Goal: Book appointment/travel/reservation

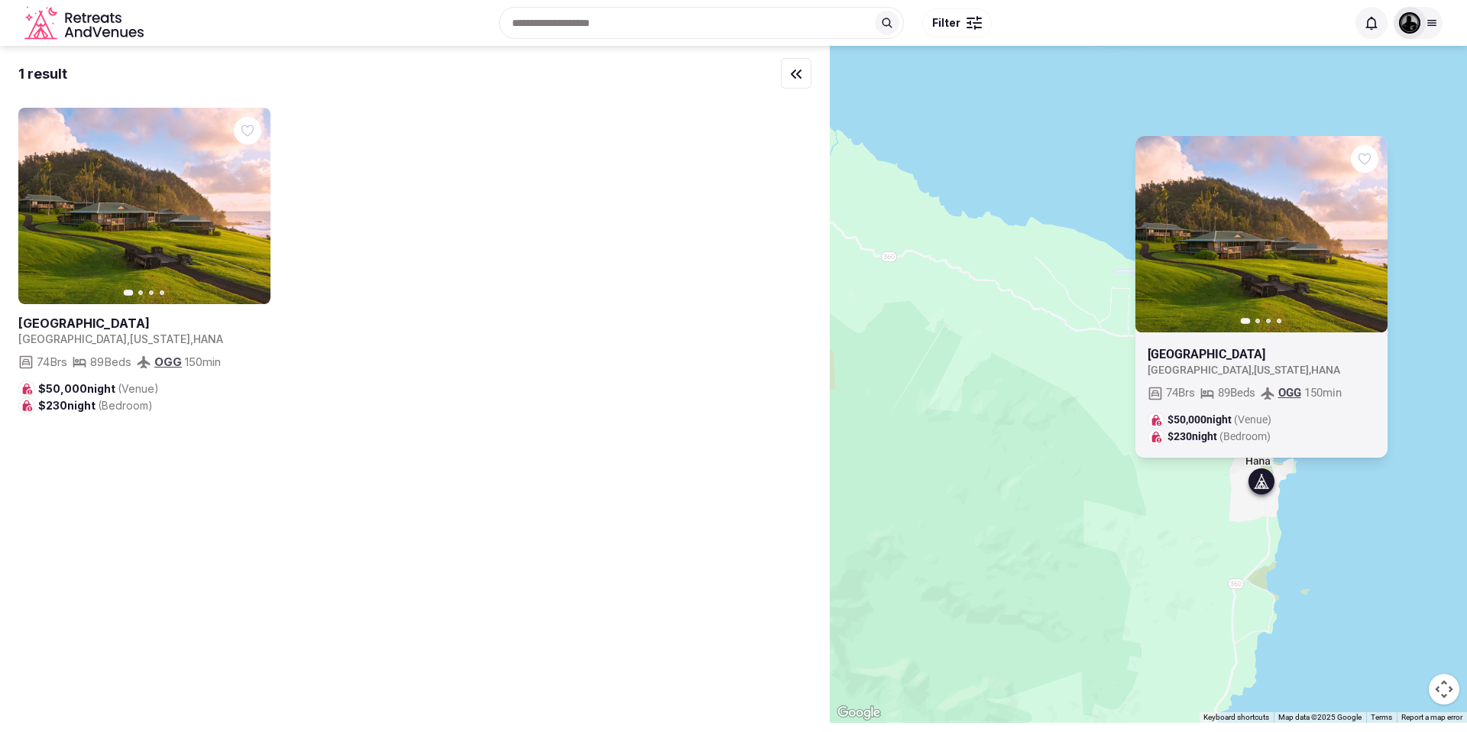
click at [54, 27] on icon "Retreats and Venues company logo" at bounding box center [85, 23] width 122 height 34
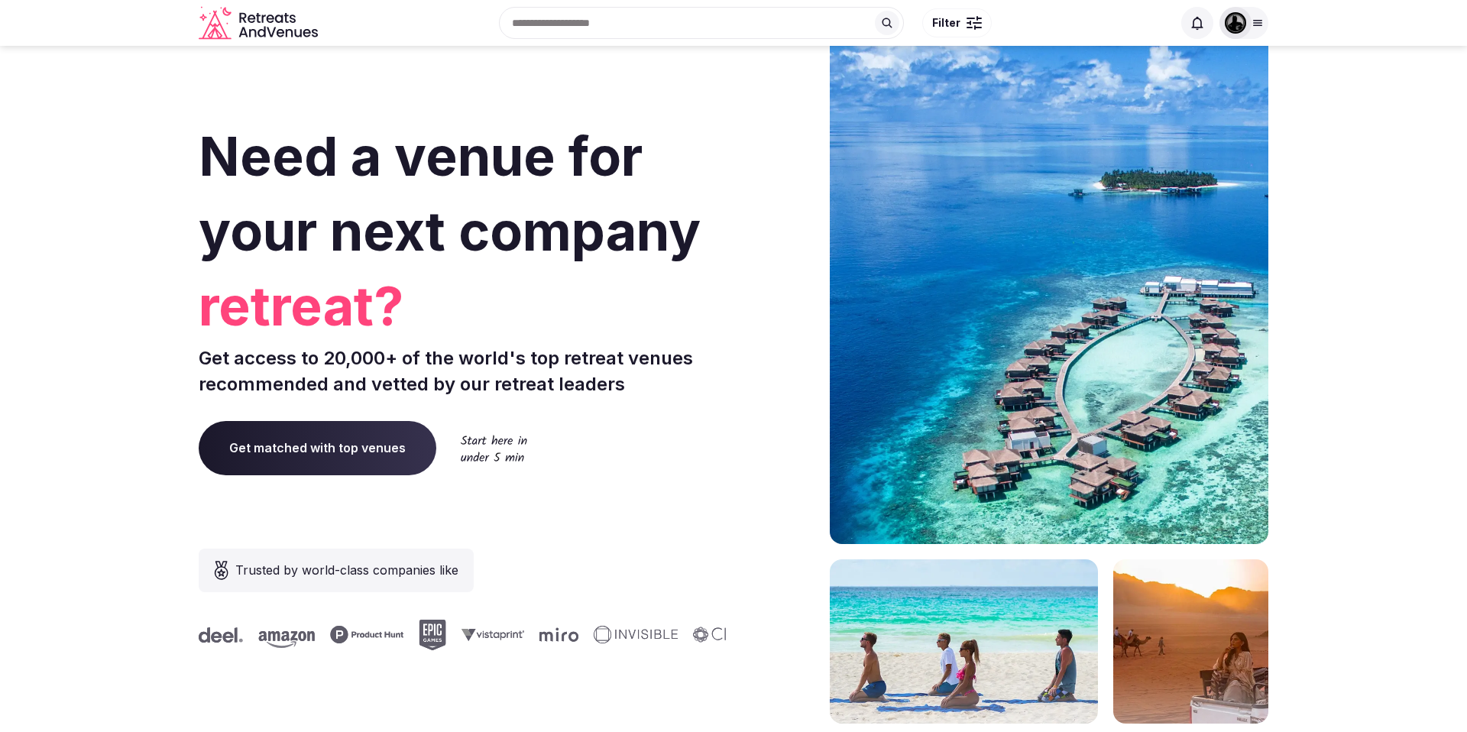
click at [737, 293] on div "Need a venue for your next company retreat? Get access to 20,000+ of the world'…" at bounding box center [734, 457] width 1070 height 921
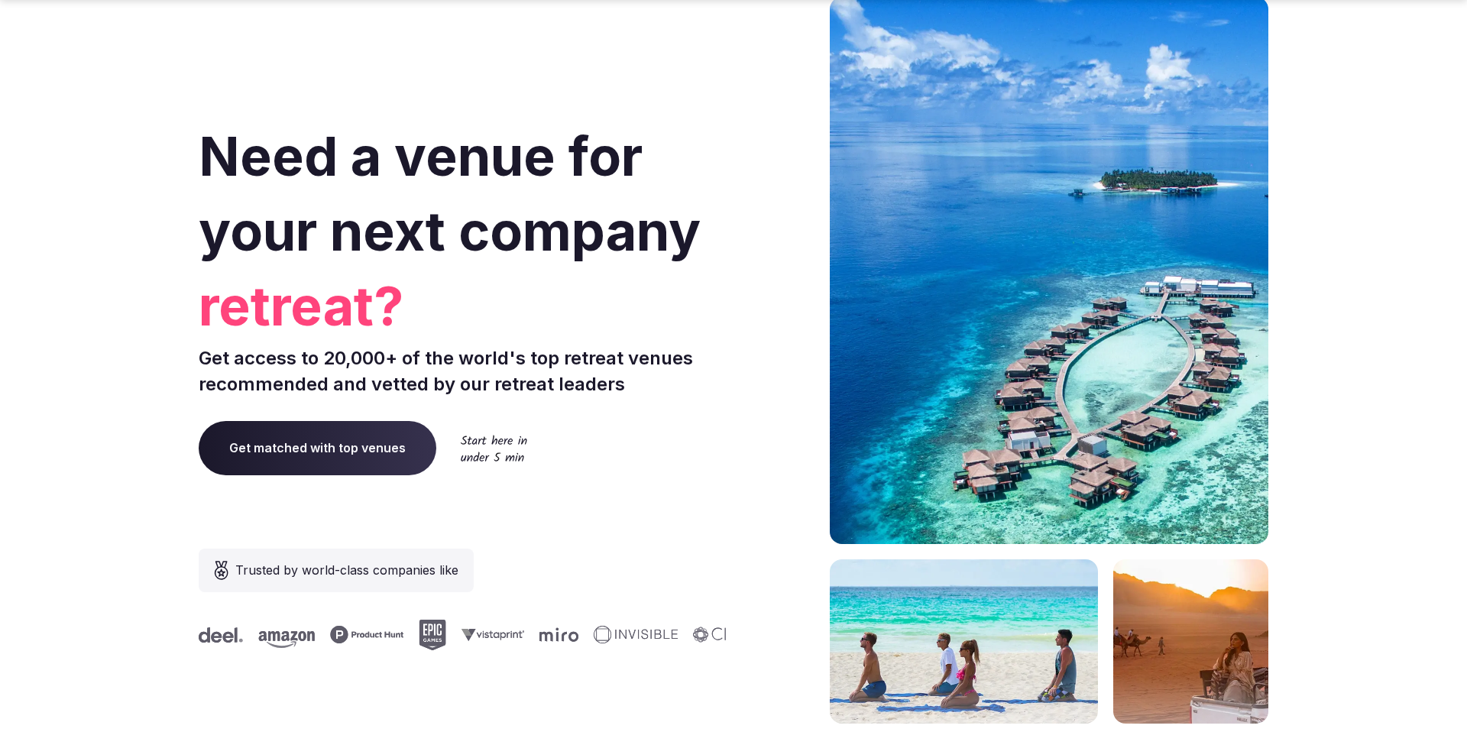
scroll to position [6305, 0]
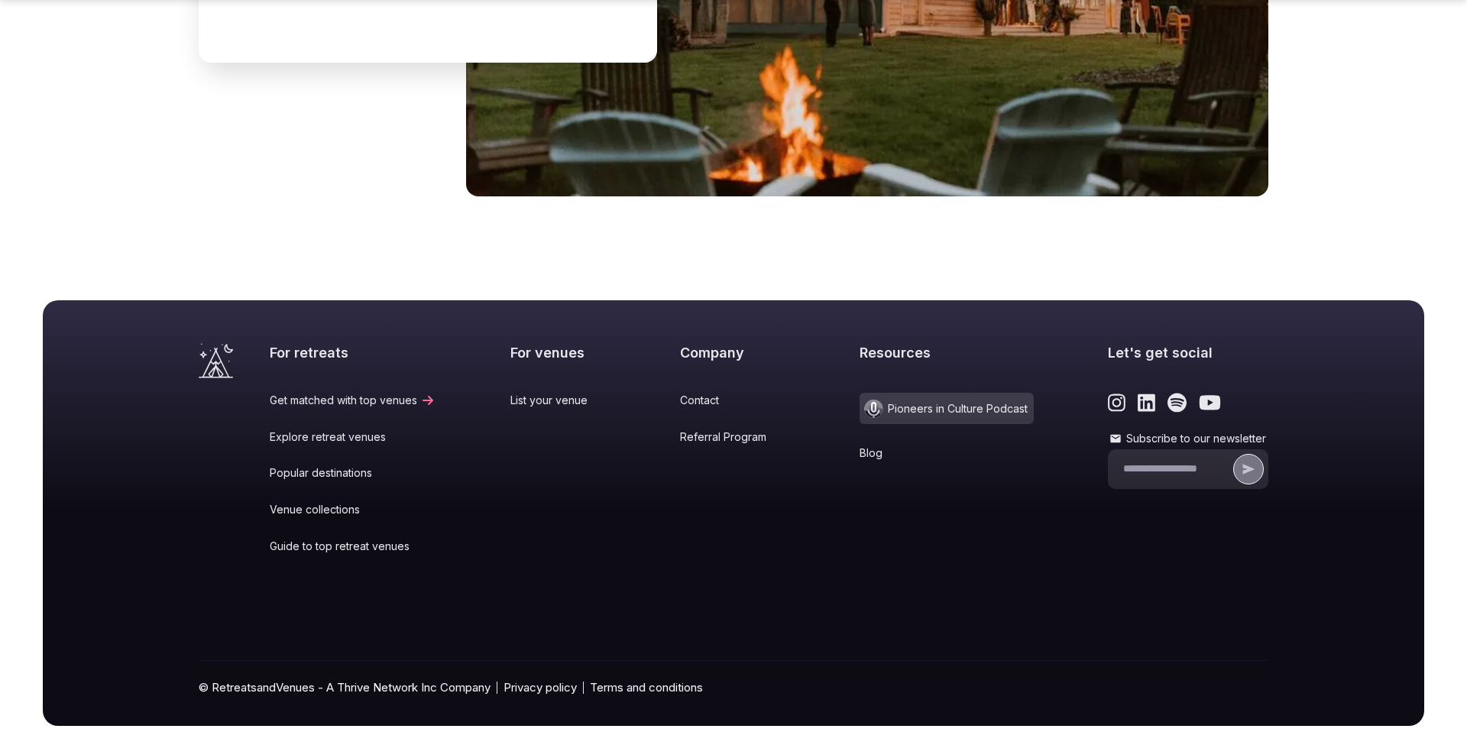
click at [326, 465] on link "Popular destinations" at bounding box center [353, 472] width 166 height 15
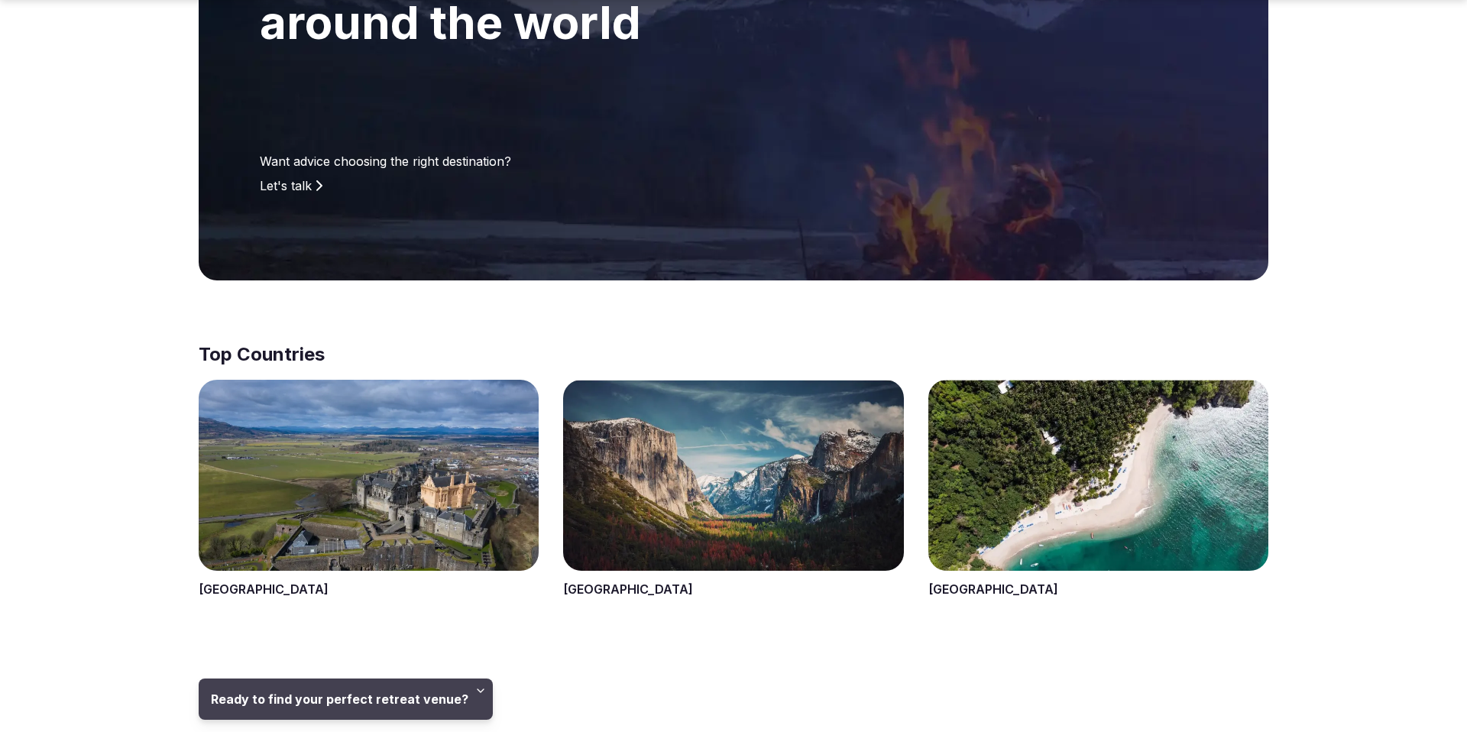
scroll to position [335, 0]
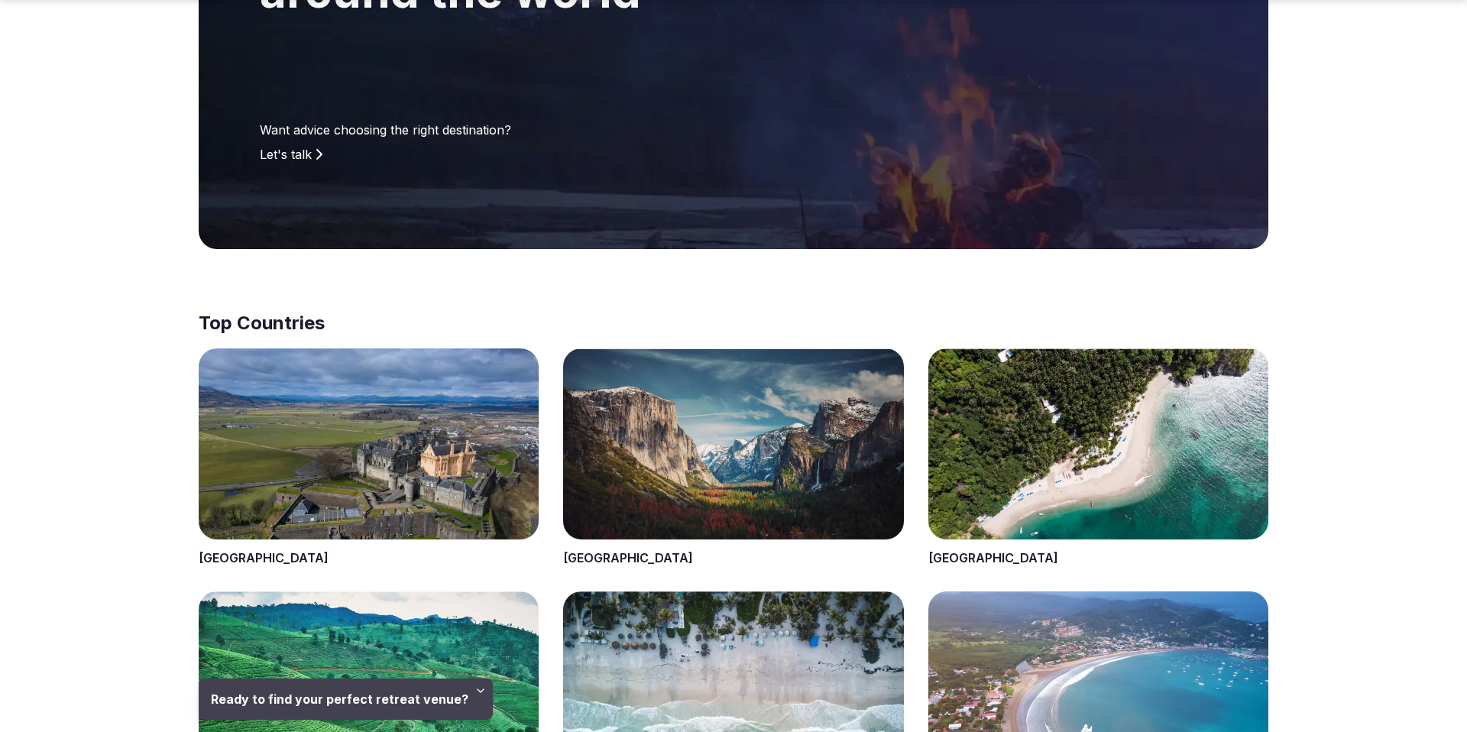
click at [611, 556] on span at bounding box center [733, 457] width 340 height 219
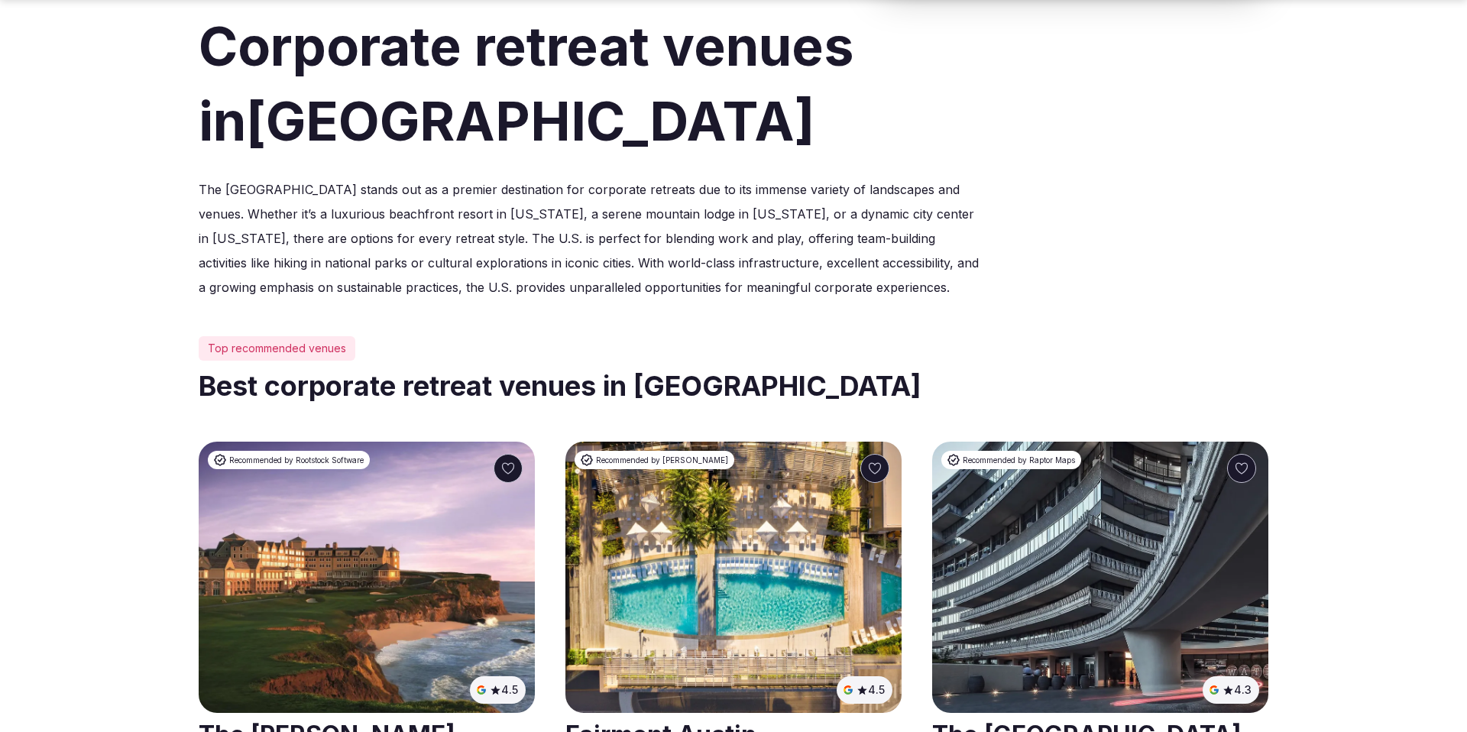
scroll to position [609, 0]
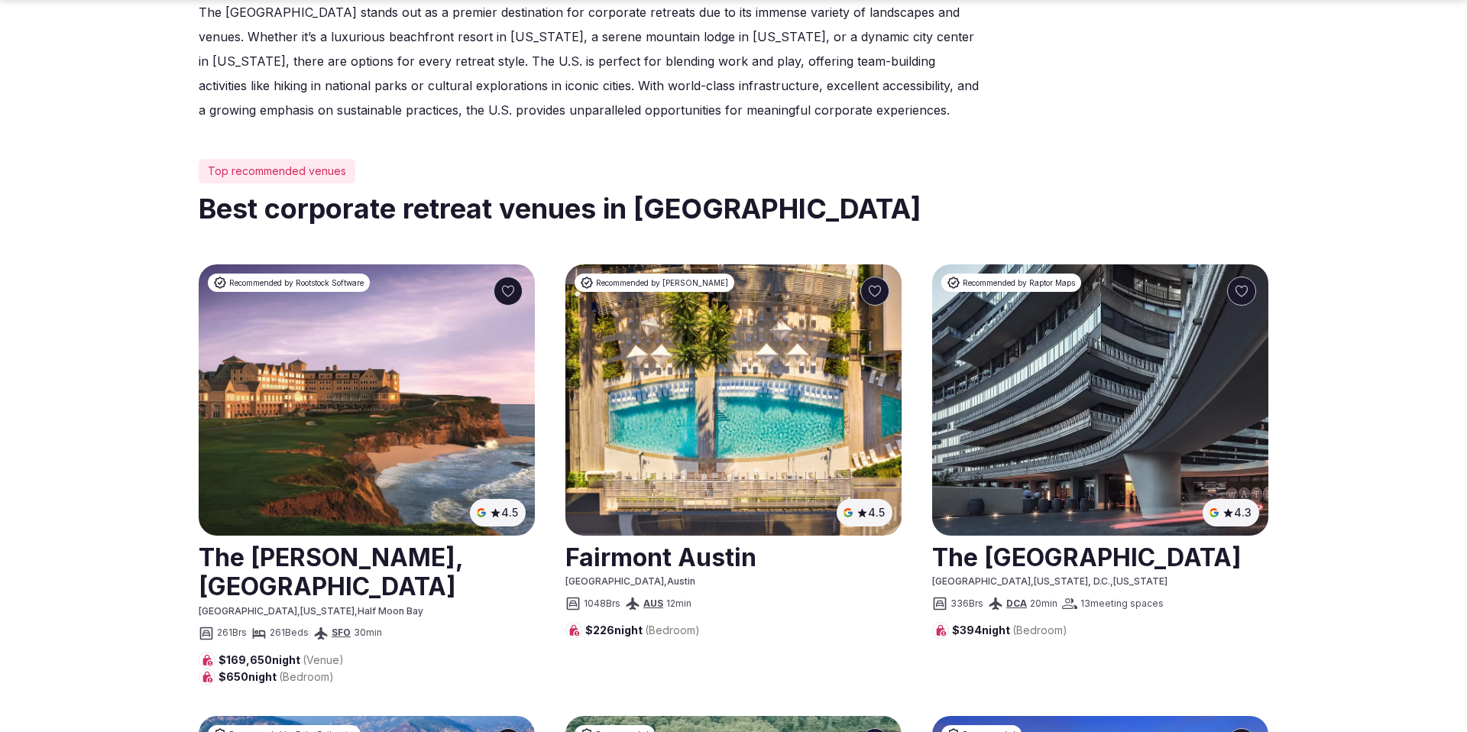
click at [283, 556] on link at bounding box center [367, 571] width 336 height 68
click at [376, 556] on link at bounding box center [367, 571] width 336 height 68
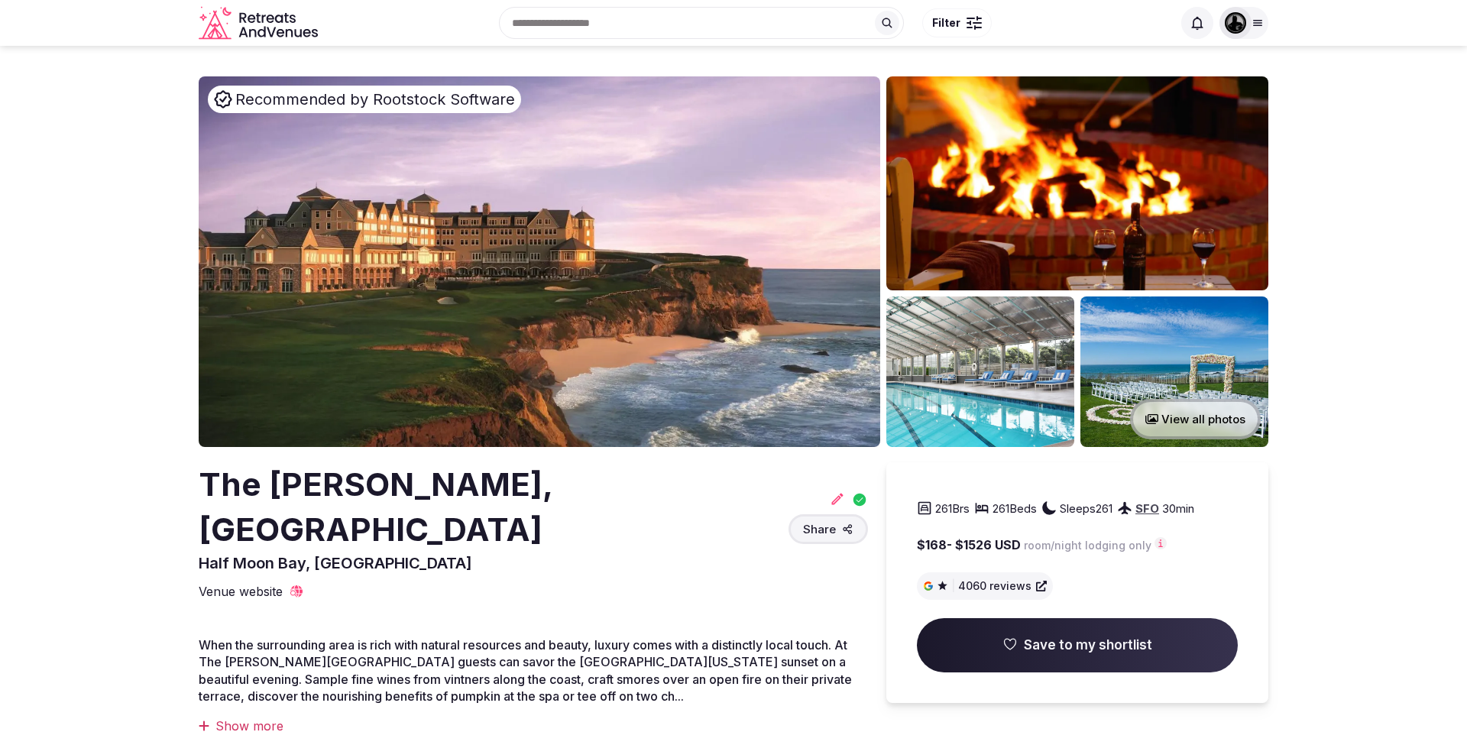
click at [845, 523] on icon "button" at bounding box center [847, 528] width 11 height 11
click at [855, 536] on div "The Ritz-Carlton, Half Moon Bay Half Moon Bay, United States Share 261 Brs 261 …" at bounding box center [533, 531] width 669 height 138
click at [1037, 655] on span "Save to my shortlist" at bounding box center [1077, 645] width 321 height 55
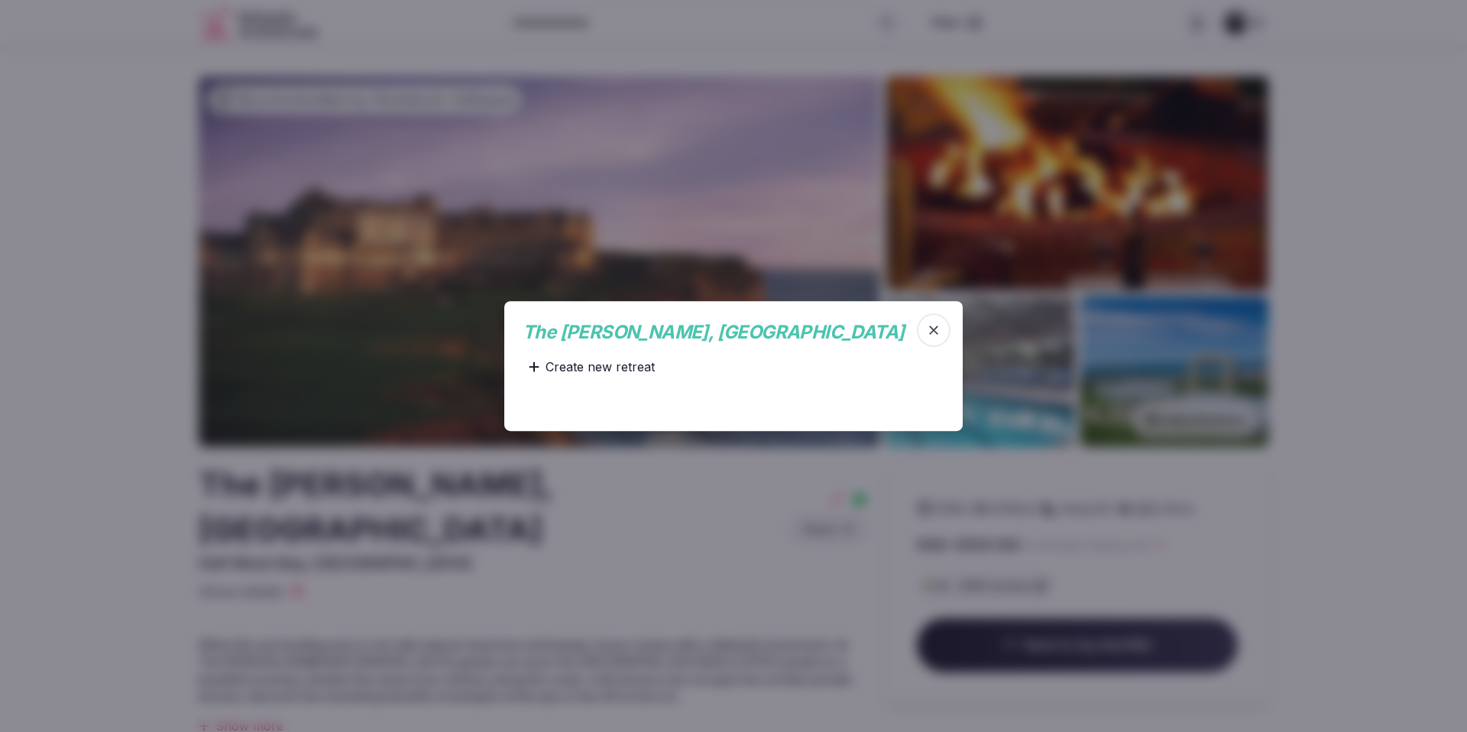
click at [926, 338] on span "button" at bounding box center [934, 330] width 34 height 34
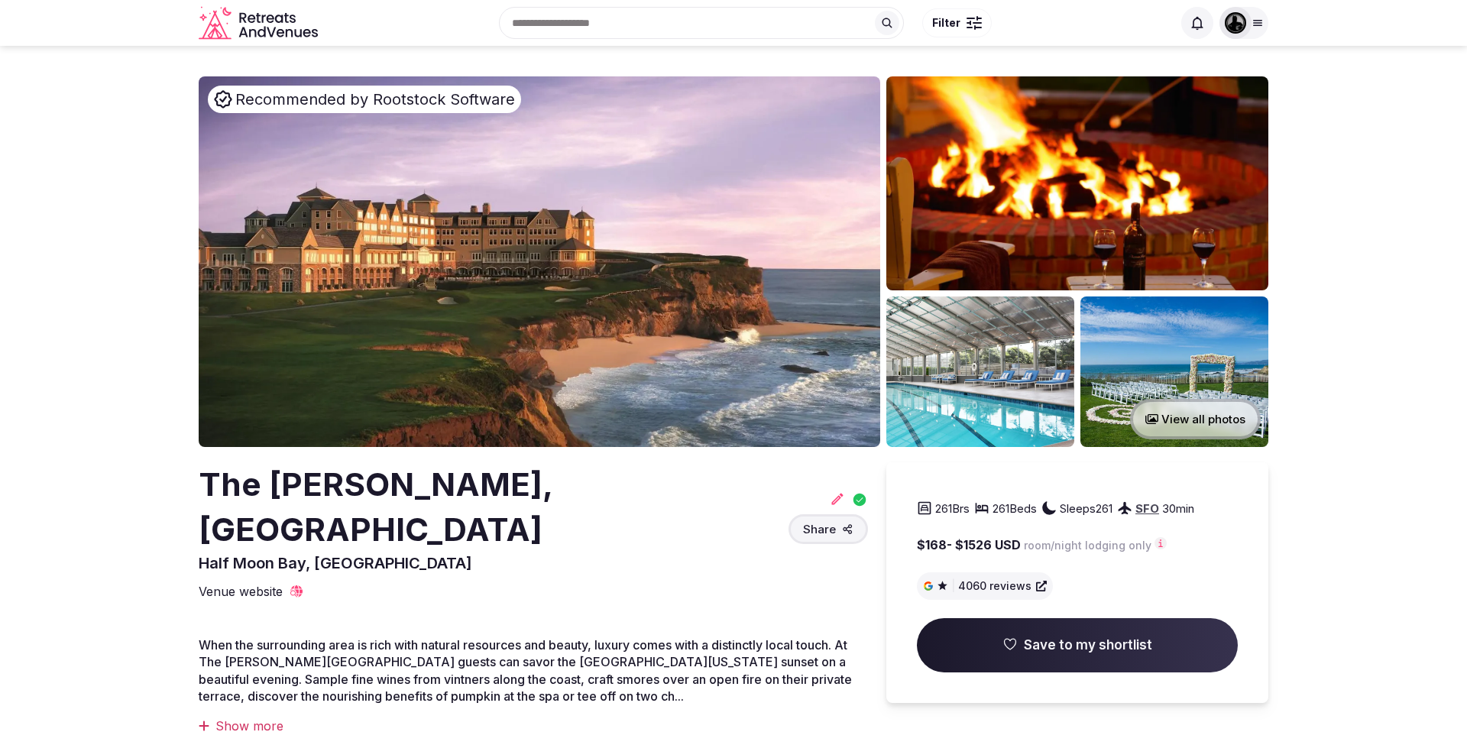
click at [1186, 423] on button "View all photos" at bounding box center [1195, 419] width 131 height 41
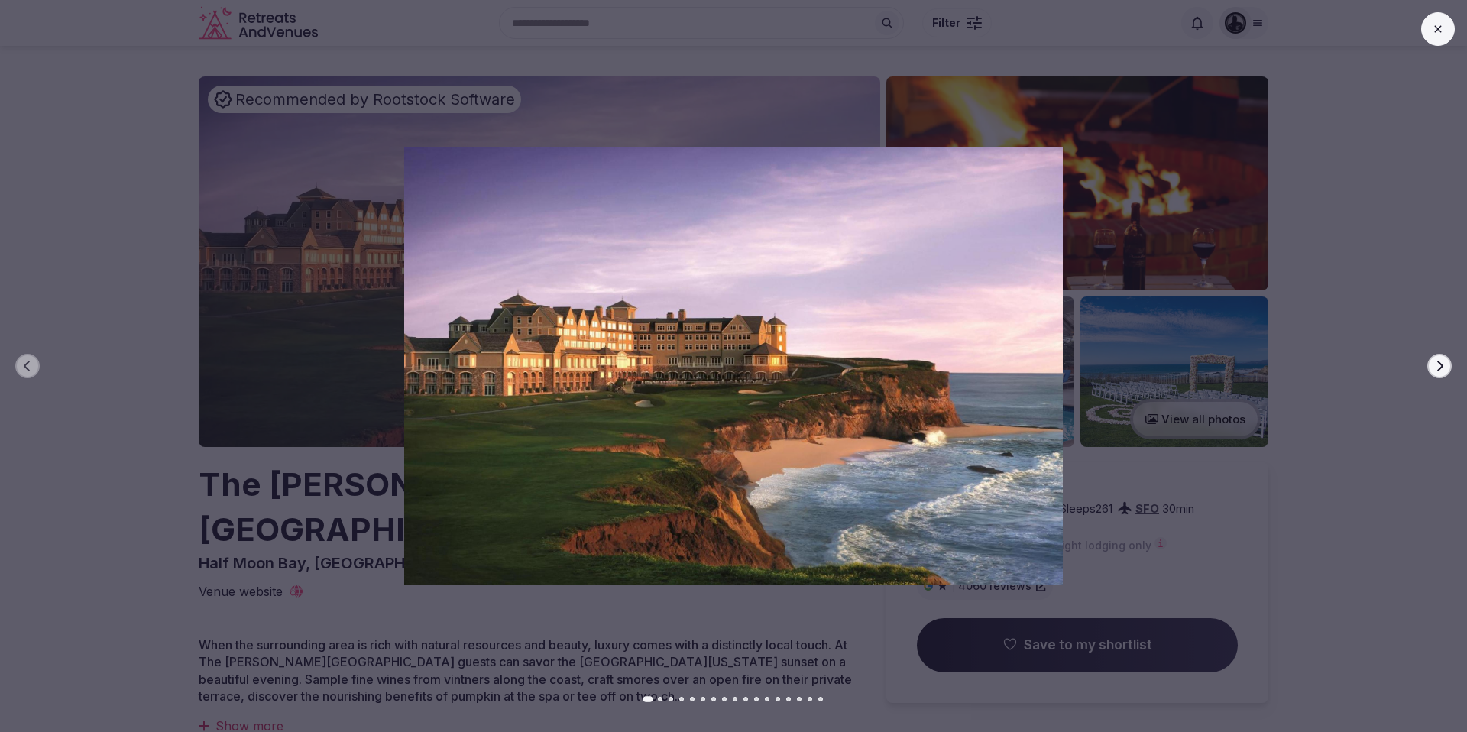
drag, startPoint x: 1440, startPoint y: 36, endPoint x: 1423, endPoint y: 49, distance: 21.2
click at [1440, 36] on button at bounding box center [1438, 29] width 34 height 34
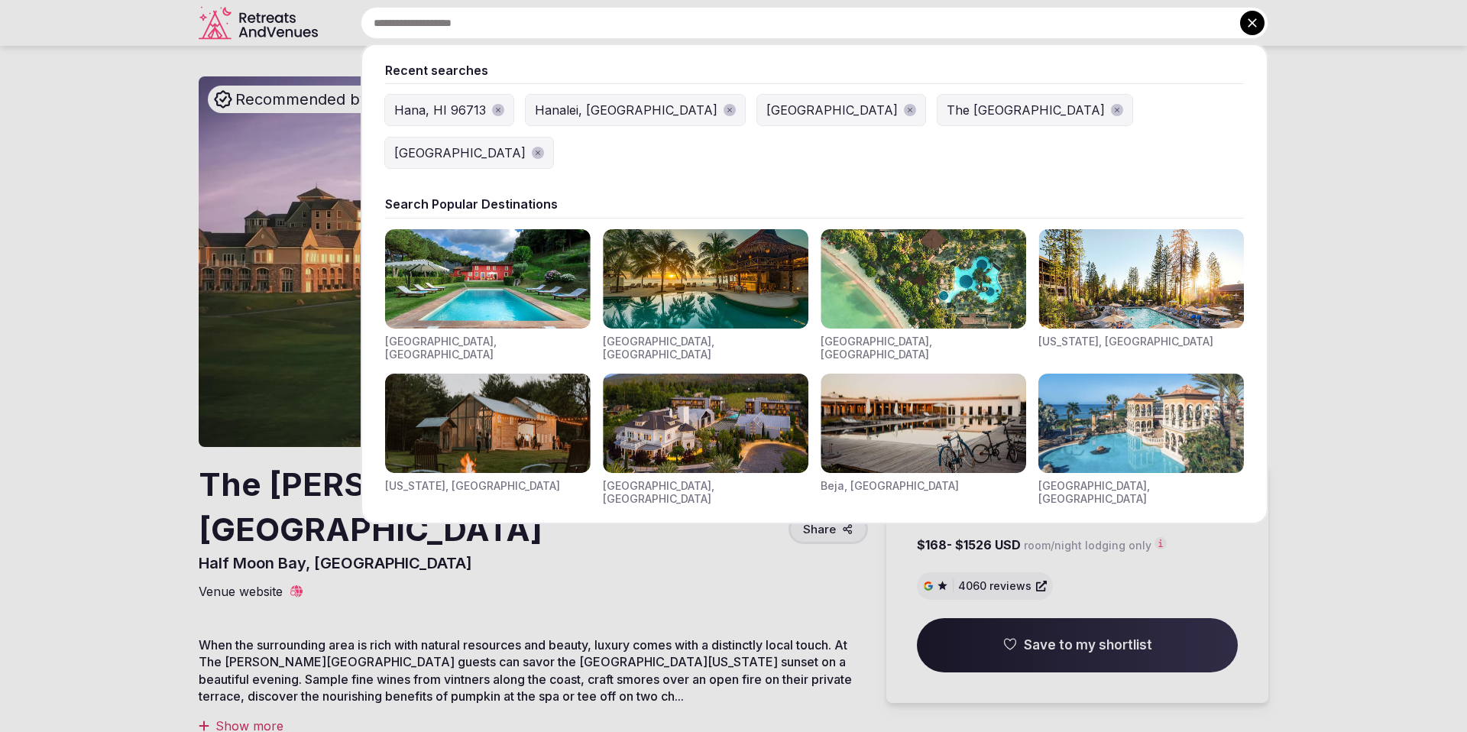
click at [556, 19] on input "text" at bounding box center [815, 23] width 908 height 32
click at [425, 108] on div "Hana, HI 96713" at bounding box center [440, 110] width 92 height 18
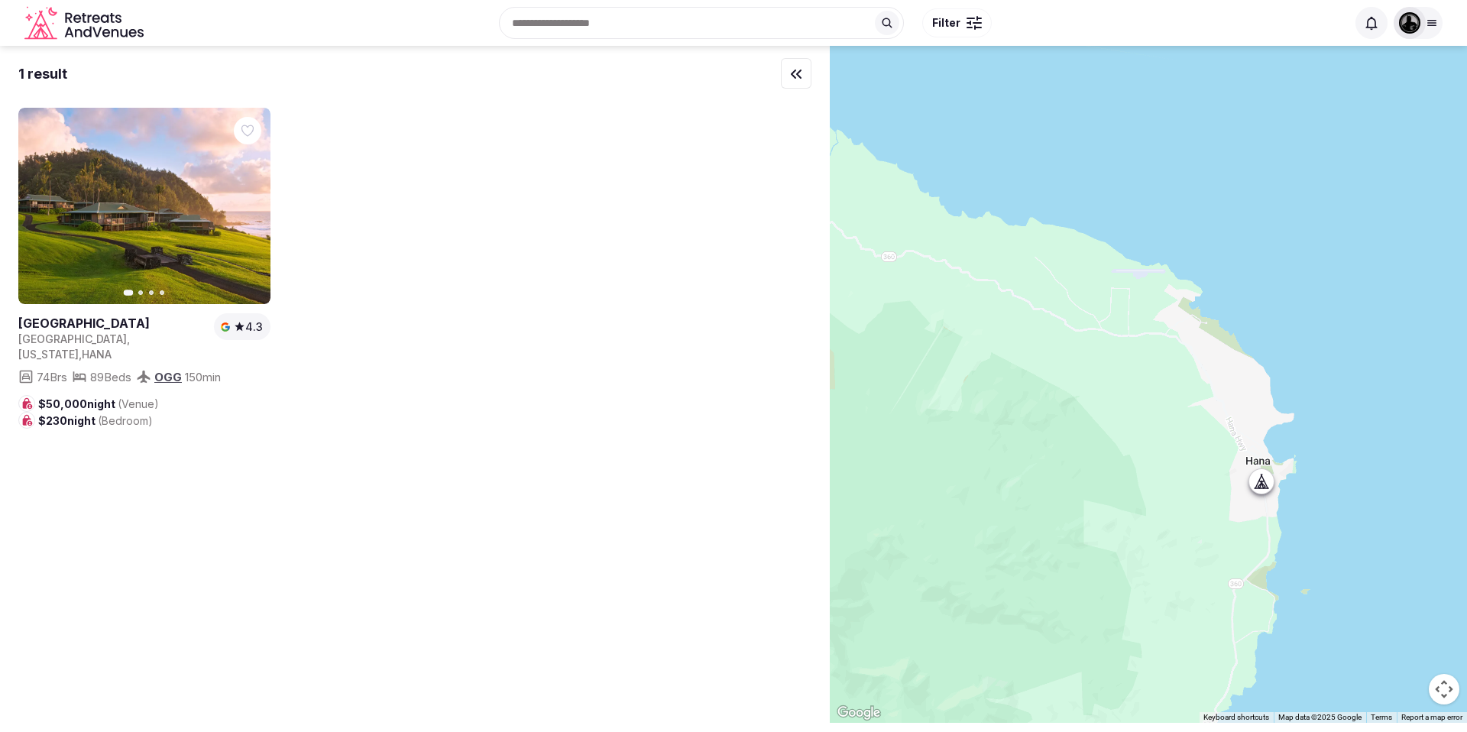
click at [1266, 489] on div at bounding box center [1261, 481] width 24 height 24
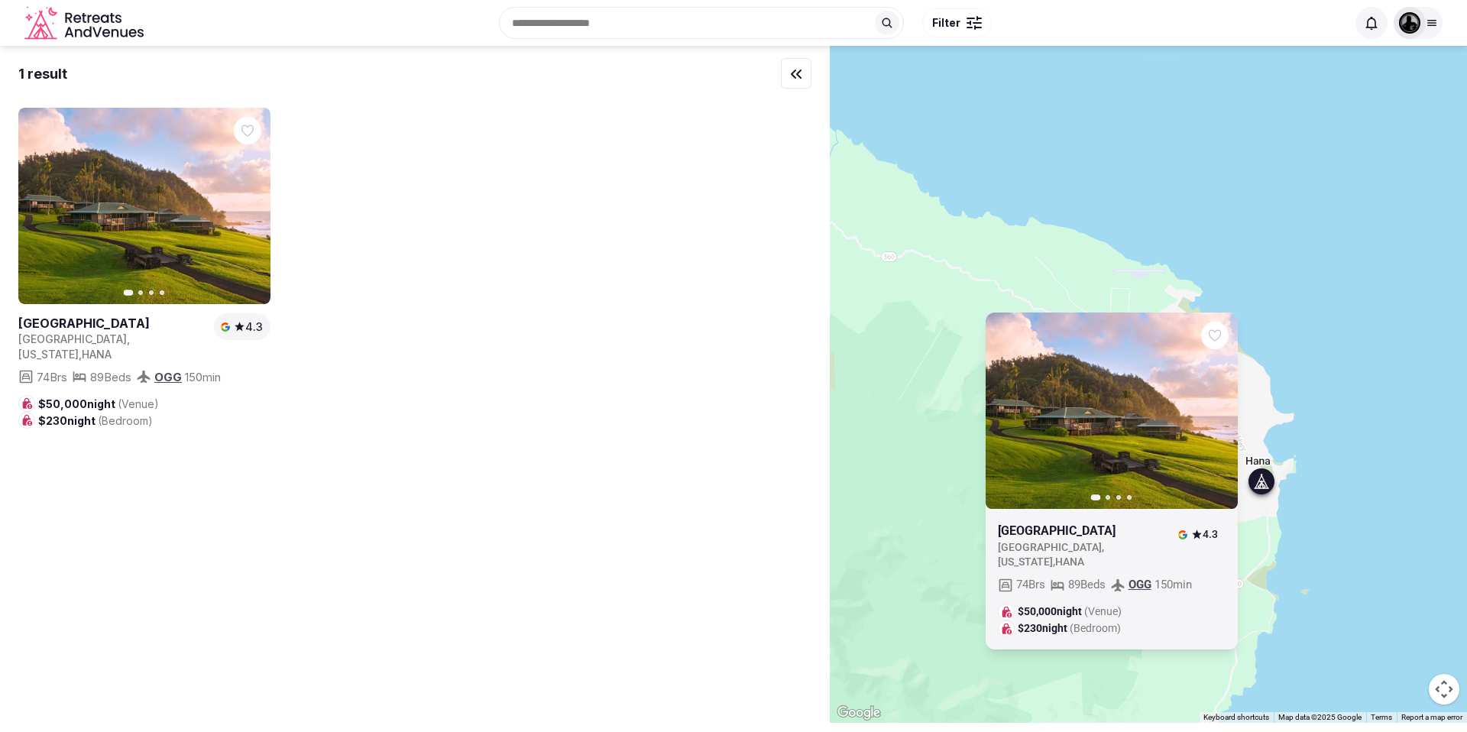
click at [1302, 388] on div "Previous slide Next slide Hana Maui Resort United States , Hawaii , HANA 4.3 74…" at bounding box center [1148, 384] width 637 height 677
